Goal: Check status: Check status

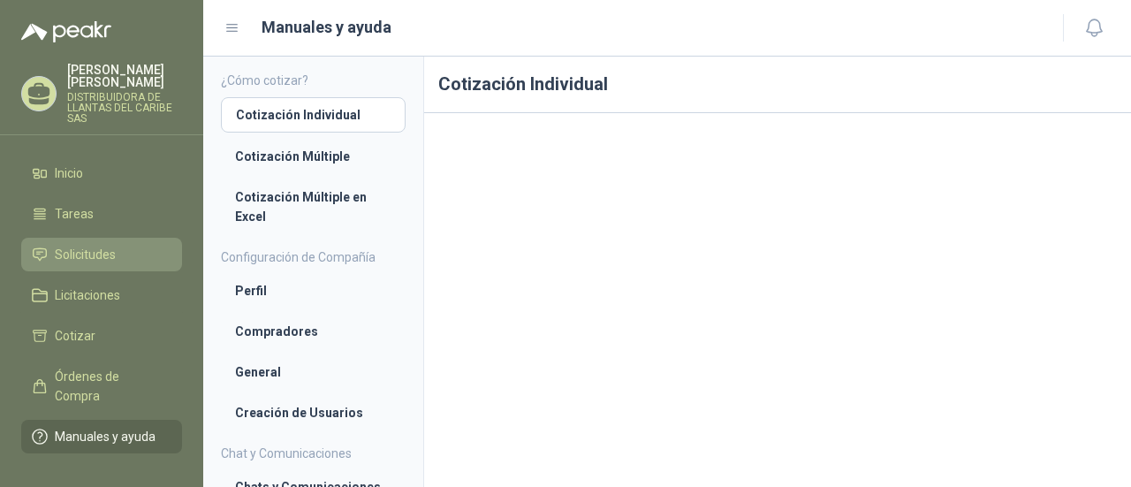
click at [44, 257] on icon at bounding box center [40, 253] width 12 height 11
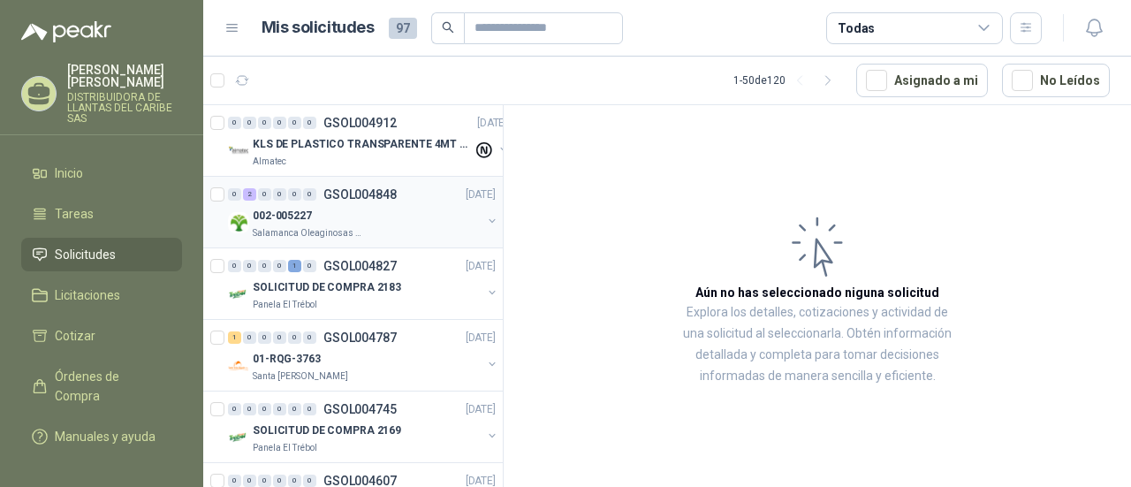
click at [337, 220] on div "002-005227" at bounding box center [367, 215] width 229 height 21
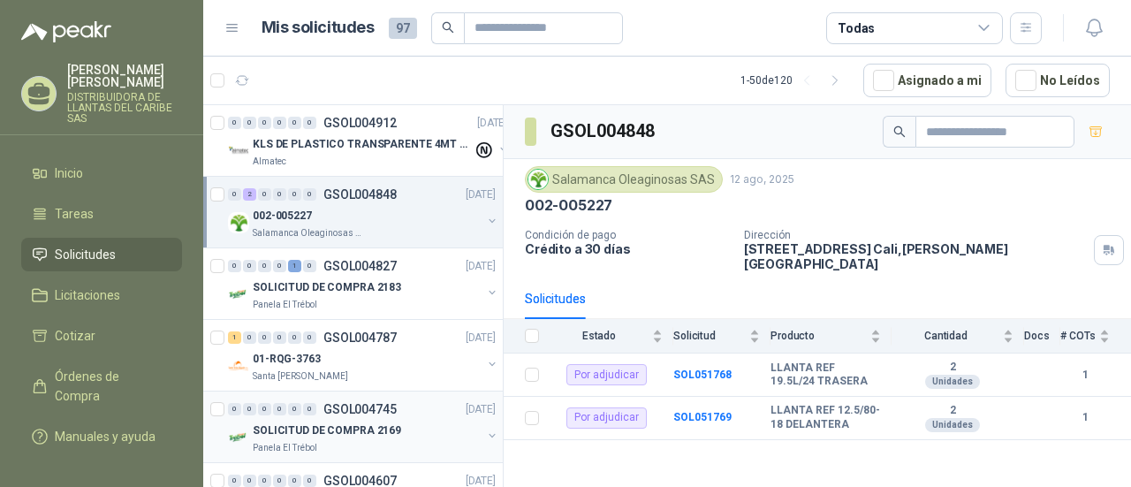
click at [380, 444] on div "Panela El Trébol" at bounding box center [367, 448] width 229 height 14
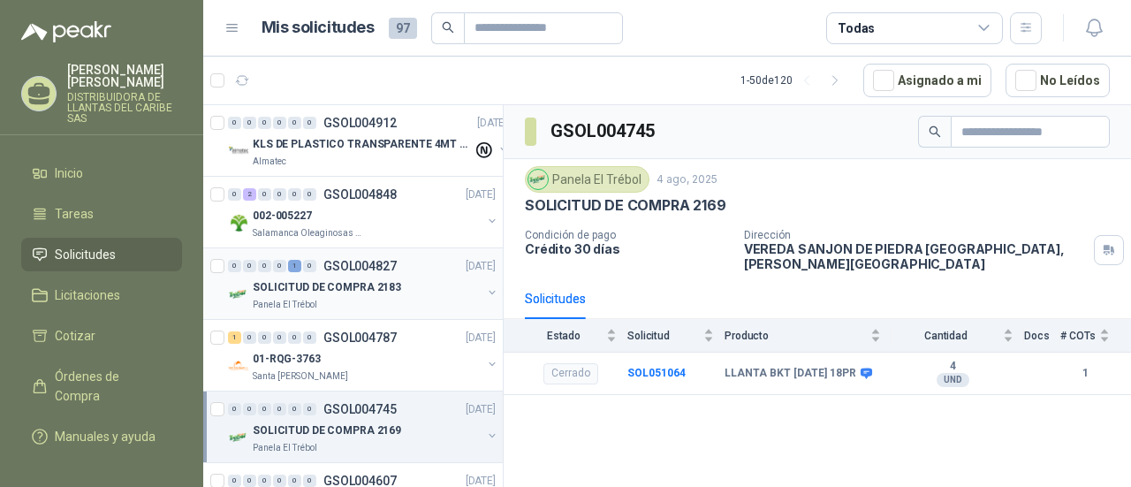
click at [346, 292] on p "SOLICITUD DE COMPRA 2183" at bounding box center [327, 287] width 148 height 17
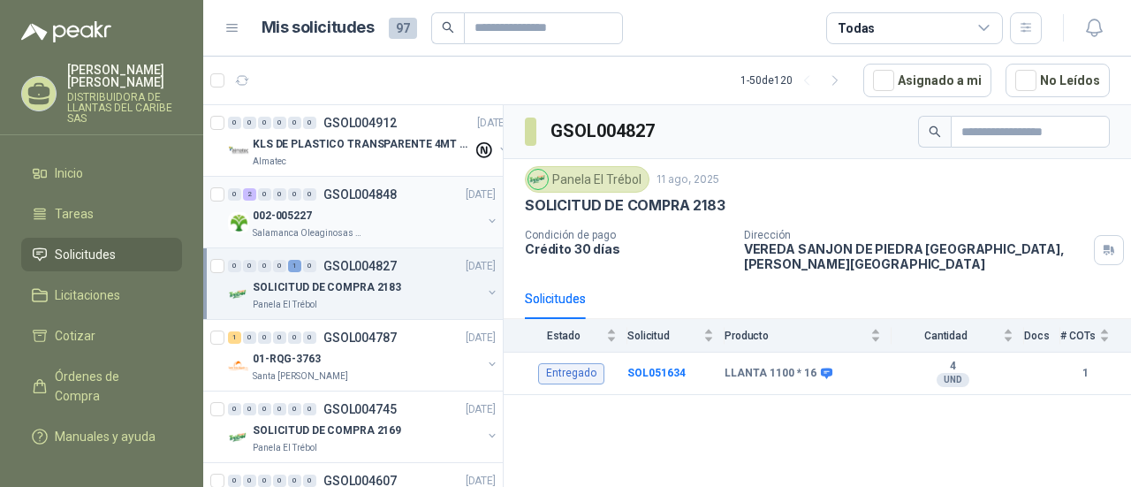
click at [367, 202] on div "0 2 0 0 0 0 GSOL004848 [DATE]" at bounding box center [363, 194] width 271 height 21
